Goal: Use online tool/utility: Utilize a website feature to perform a specific function

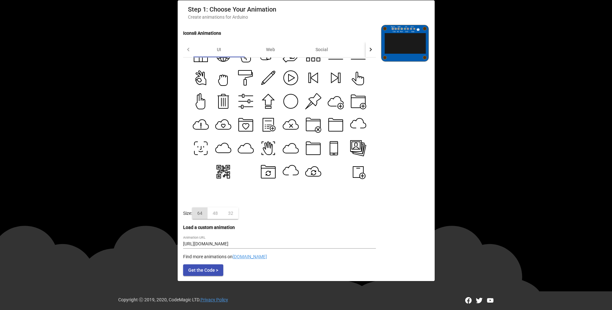
scroll to position [214, 0]
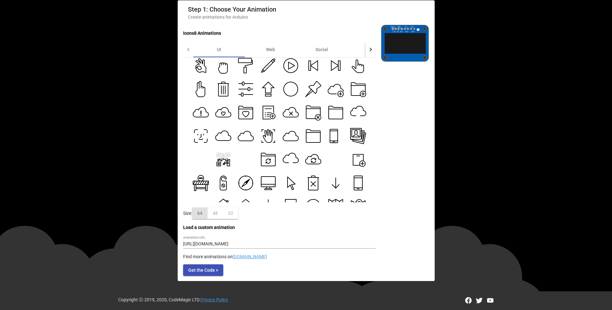
click at [218, 158] on g at bounding box center [223, 158] width 15 height 13
click at [266, 137] on icon at bounding box center [267, 135] width 9 height 13
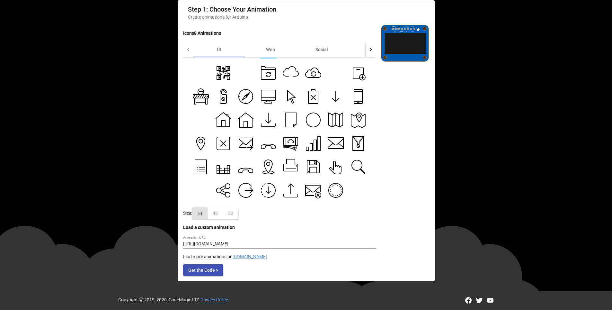
scroll to position [301, 0]
click at [332, 75] on icon at bounding box center [336, 73] width 16 height 16
click at [224, 167] on icon at bounding box center [223, 169] width 13 height 8
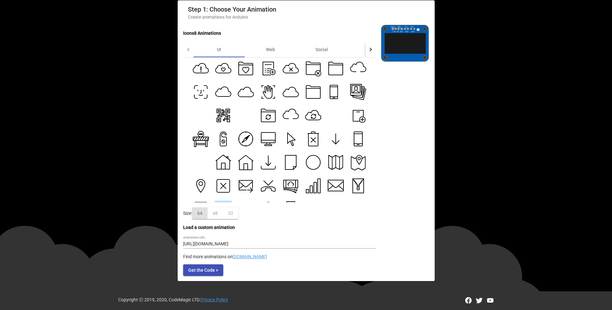
click at [263, 186] on icon at bounding box center [268, 188] width 14 height 5
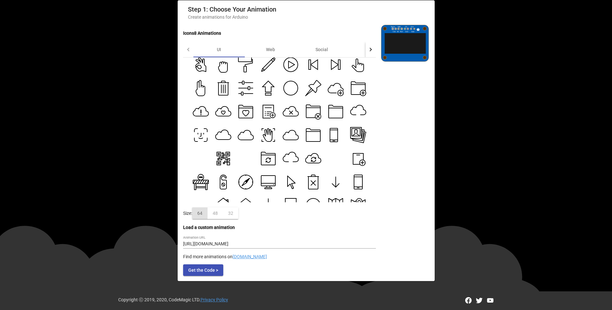
click at [195, 135] on icon at bounding box center [201, 135] width 16 height 16
type input "[URL][DOMAIN_NAME]"
click at [231, 212] on div "32" at bounding box center [230, 213] width 15 height 12
drag, startPoint x: 368, startPoint y: 243, endPoint x: 180, endPoint y: 244, distance: 188.5
click at [180, 244] on mat-card "Step 1: Choose Your Animation Create animations for Arduino Icons8 Animations U…" at bounding box center [306, 140] width 257 height 281
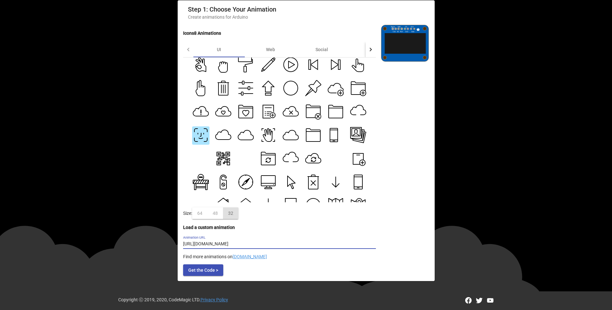
click at [271, 245] on input "[URL][DOMAIN_NAME]" at bounding box center [279, 243] width 193 height 5
click at [293, 244] on input "[URL][DOMAIN_NAME]" at bounding box center [279, 243] width 193 height 5
click at [350, 243] on input "[URL][DOMAIN_NAME]" at bounding box center [279, 243] width 193 height 5
drag, startPoint x: 335, startPoint y: 242, endPoint x: 183, endPoint y: 245, distance: 152.2
click at [183, 245] on input "[URL][DOMAIN_NAME]" at bounding box center [279, 243] width 193 height 5
